Goal: Find specific page/section: Find specific page/section

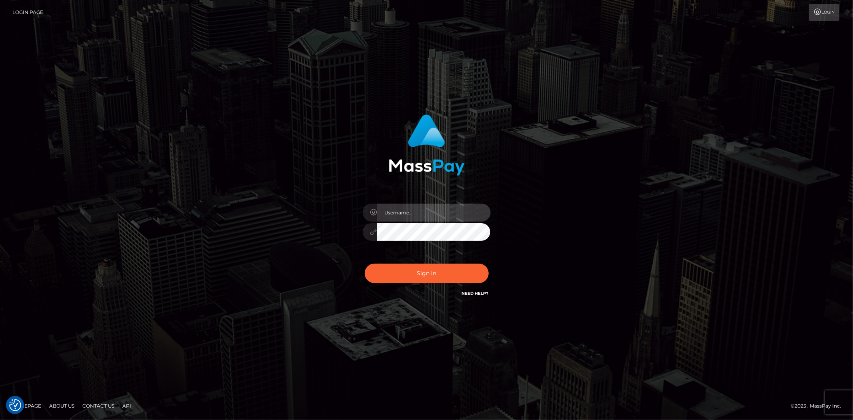
click at [409, 209] on input "text" at bounding box center [434, 213] width 114 height 18
type input "Bern.Spree"
click at [382, 283] on div "Sign in Need Help?" at bounding box center [427, 277] width 140 height 36
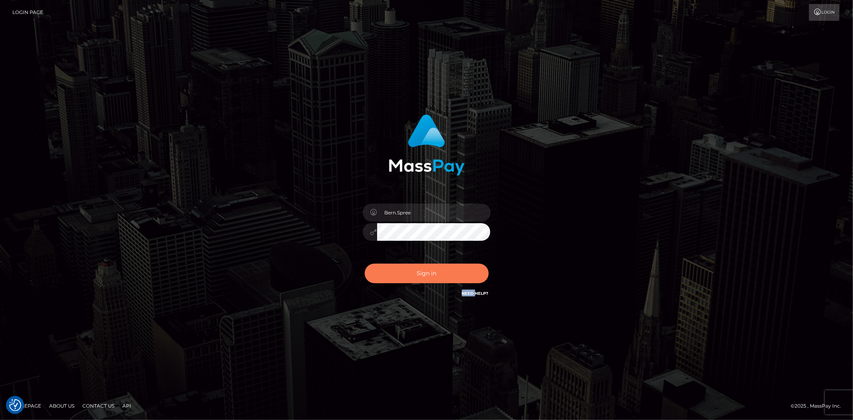
click at [385, 277] on button "Sign in" at bounding box center [427, 274] width 124 height 20
click at [419, 201] on div at bounding box center [427, 228] width 140 height 61
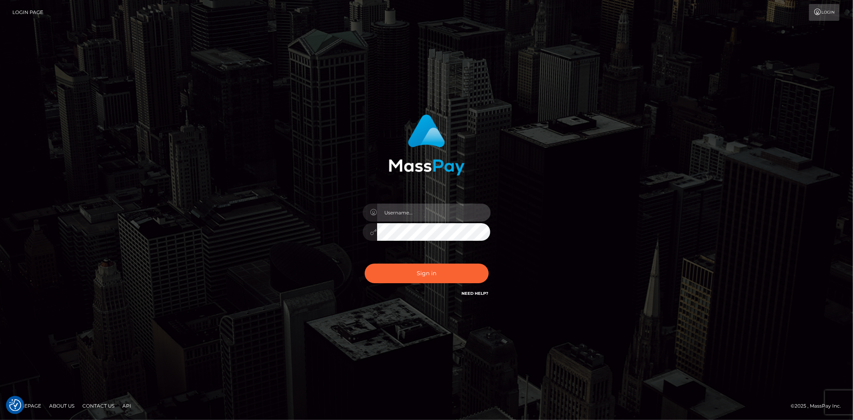
click at [417, 206] on input "text" at bounding box center [434, 213] width 114 height 18
type input "Bern.Spree"
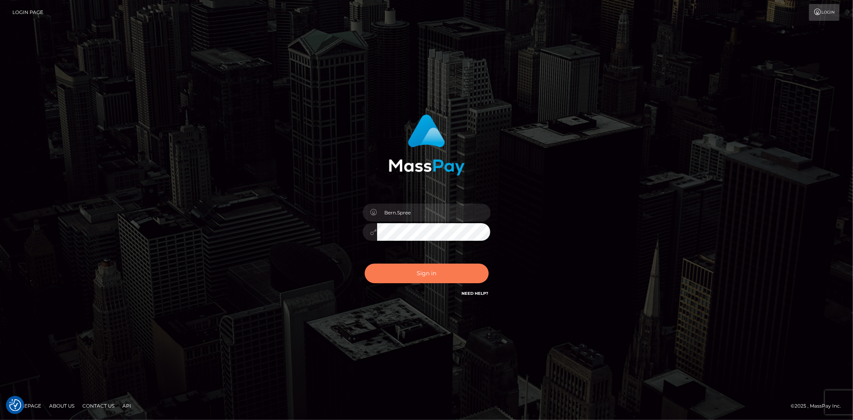
click at [430, 269] on button "Sign in" at bounding box center [427, 274] width 124 height 20
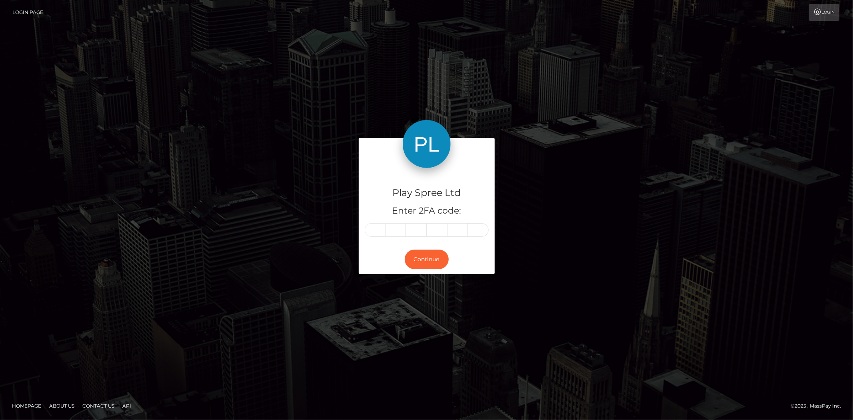
click at [382, 226] on input "text" at bounding box center [375, 230] width 21 height 14
click at [384, 226] on input "text" at bounding box center [375, 230] width 21 height 14
type input "6"
type input "8"
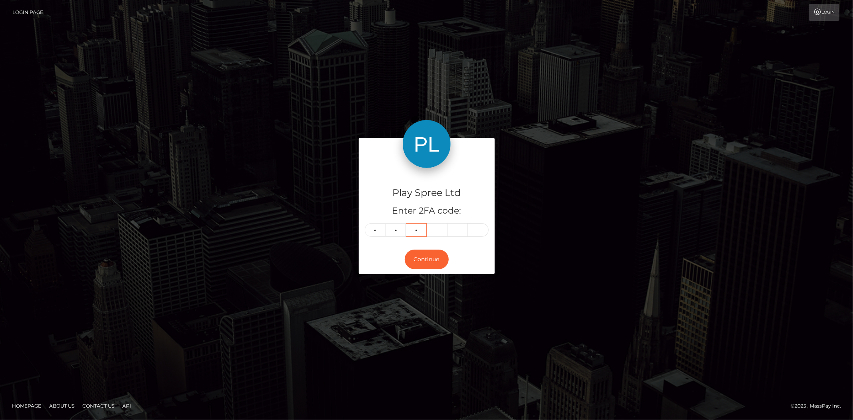
type input "4"
type input "8"
type input "5"
type input "8"
click at [415, 251] on button "Continue" at bounding box center [427, 260] width 44 height 20
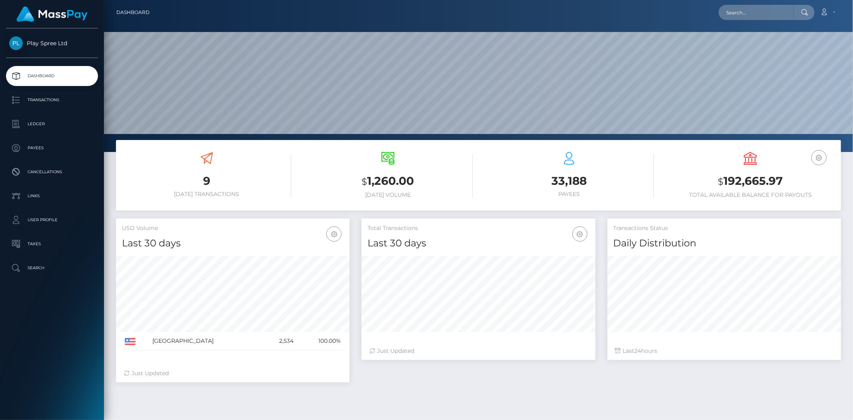
scroll to position [142, 234]
click at [778, 11] on input "text" at bounding box center [756, 12] width 75 height 15
paste input "1113864"
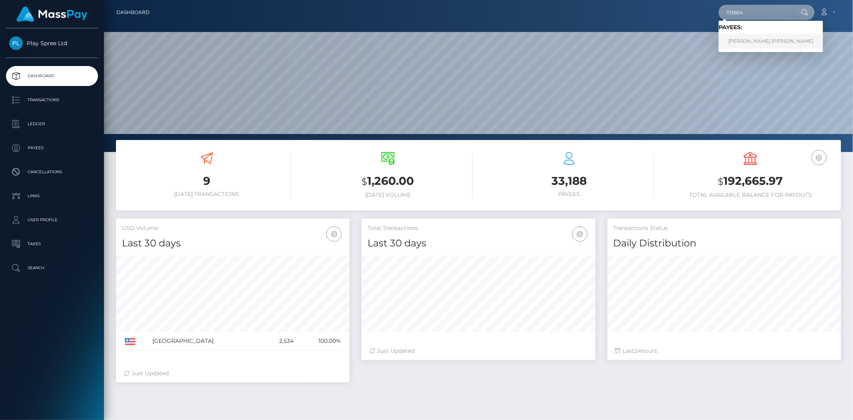
type input "1113864"
click at [749, 38] on link "[PERSON_NAME] [PERSON_NAME]" at bounding box center [771, 41] width 104 height 15
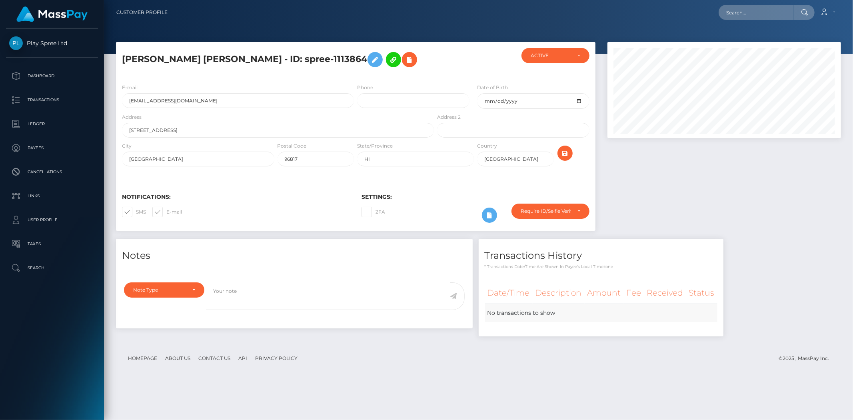
scroll to position [96, 234]
click at [754, 15] on input "text" at bounding box center [756, 12] width 75 height 15
paste input "caa5adb3-5811-4306-89c2-9d2f334eae77"
drag, startPoint x: 723, startPoint y: 6, endPoint x: 723, endPoint y: 26, distance: 19.6
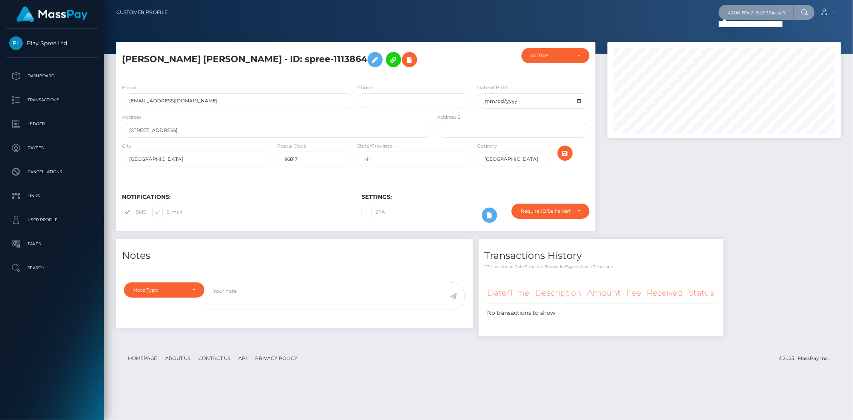
click at [723, 8] on input "caa5adb3-5811-4306-89c2-9d2f334eae77" at bounding box center [756, 12] width 75 height 15
drag, startPoint x: 726, startPoint y: 10, endPoint x: 731, endPoint y: 21, distance: 11.3
click at [727, 11] on input "caa5adb3-5811-4306-89c2-9d2f334eae77" at bounding box center [756, 12] width 75 height 15
type input "caa5adb3-584306-89c2-9d2f334eae77"
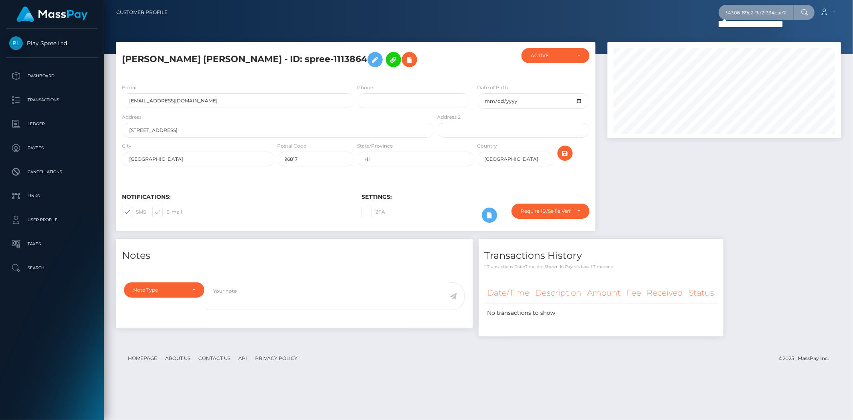
click at [735, 10] on input "caa5adb3-584306-89c2-9d2f334eae77" at bounding box center [756, 12] width 75 height 15
click at [731, 13] on input "text" at bounding box center [756, 12] width 75 height 15
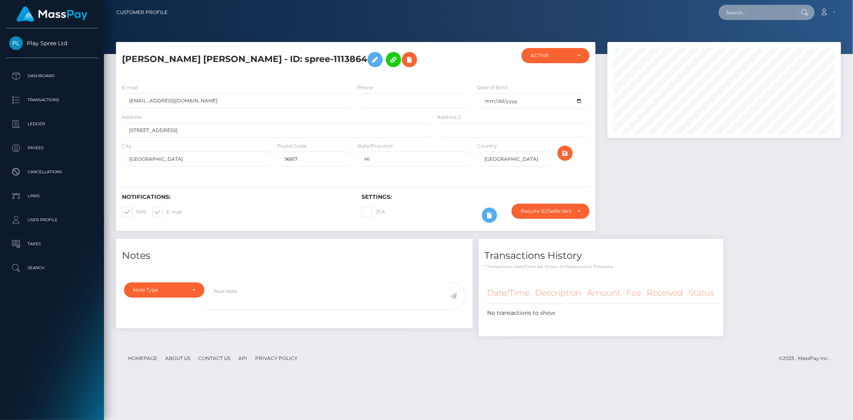
paste input "340612"
type input "340612"
drag, startPoint x: 282, startPoint y: 61, endPoint x: 341, endPoint y: 57, distance: 59.4
click at [341, 57] on h5 "THANH LONG NGOC NGUYEN - ID: spree-1113864" at bounding box center [276, 59] width 308 height 23
copy h5 "spree-1113864"
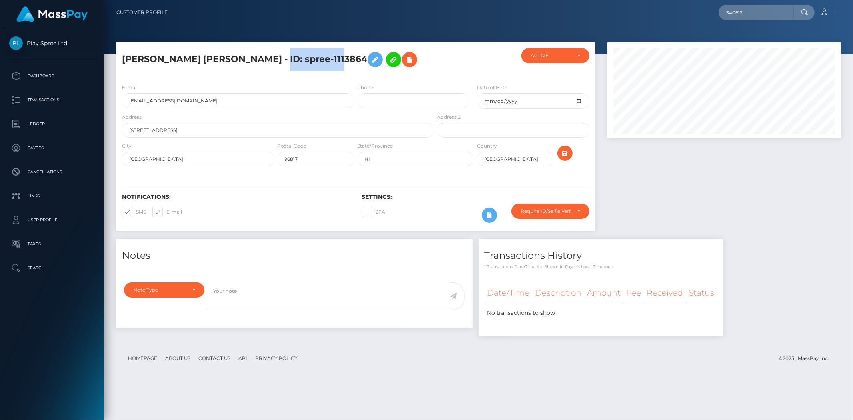
click at [319, 59] on h5 "THANH LONG NGOC NGUYEN - ID: spree-1113864" at bounding box center [276, 59] width 308 height 23
drag, startPoint x: 309, startPoint y: 55, endPoint x: 342, endPoint y: 59, distance: 33.4
click at [342, 59] on h5 "THANH LONG NGOC NGUYEN - ID: spree-1113864" at bounding box center [276, 59] width 308 height 23
copy h5 "1113864"
